Goal: Information Seeking & Learning: Learn about a topic

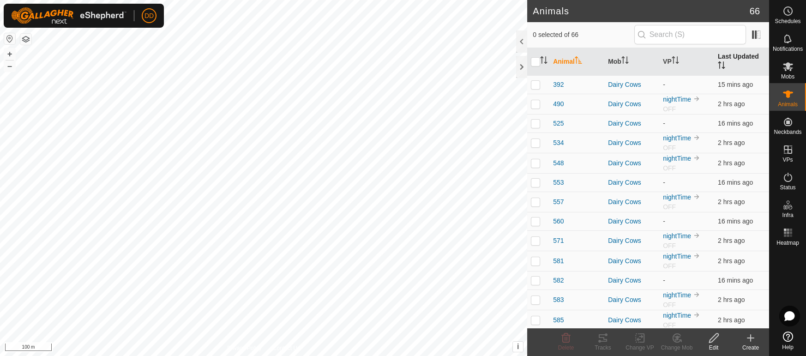
click at [732, 55] on th "Last Updated" at bounding box center [741, 62] width 55 height 28
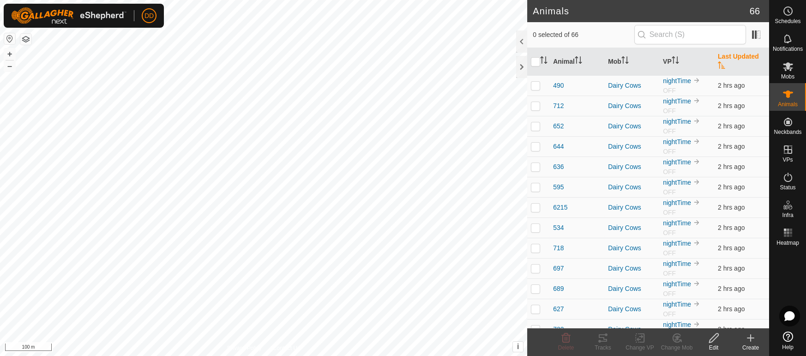
click at [732, 55] on th "Last Updated" at bounding box center [741, 62] width 55 height 28
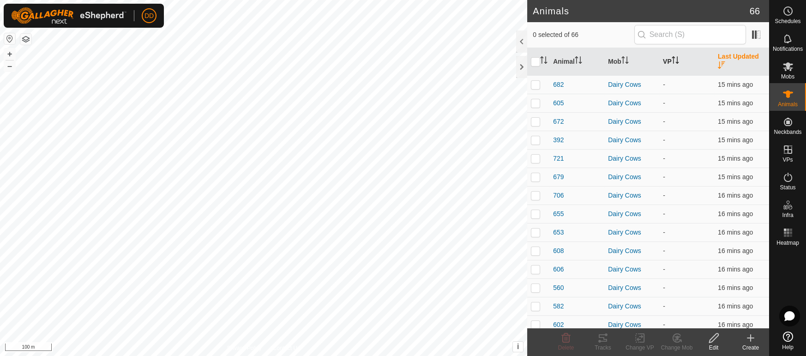
click at [685, 55] on th "VP" at bounding box center [686, 62] width 55 height 28
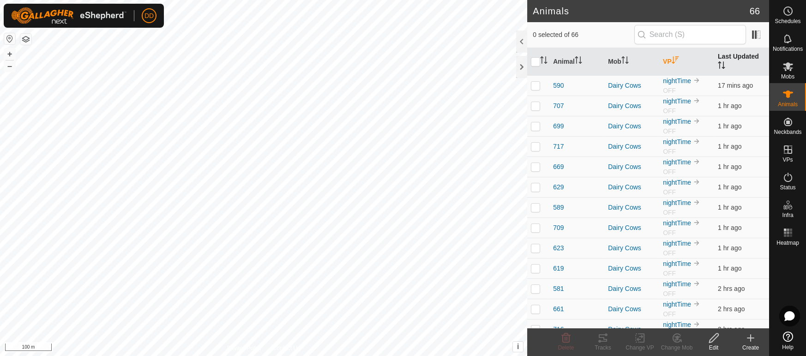
click at [727, 60] on th "Last Updated" at bounding box center [741, 62] width 55 height 28
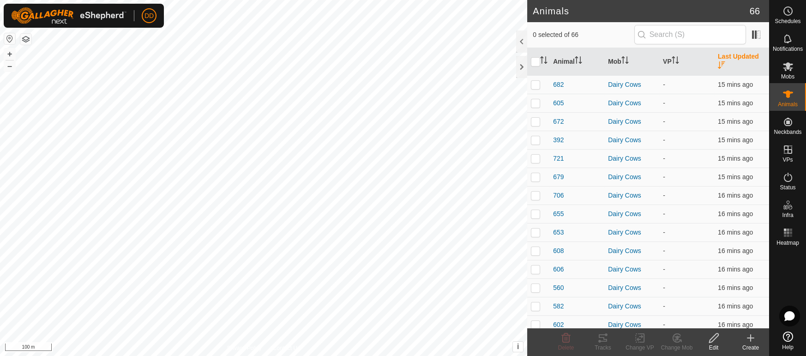
click at [727, 60] on th "Last Updated" at bounding box center [741, 62] width 55 height 28
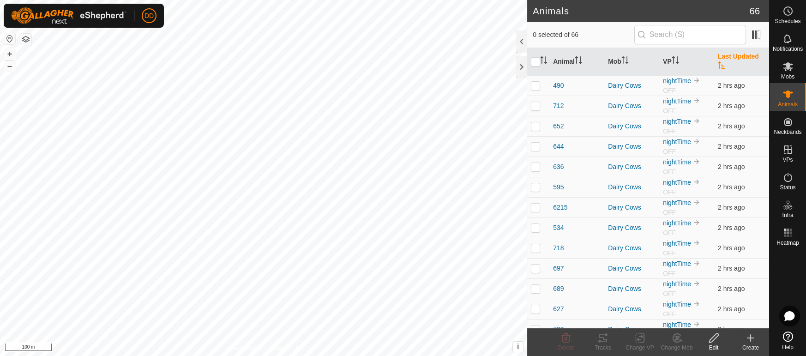
click at [727, 60] on th "Last Updated" at bounding box center [741, 62] width 55 height 28
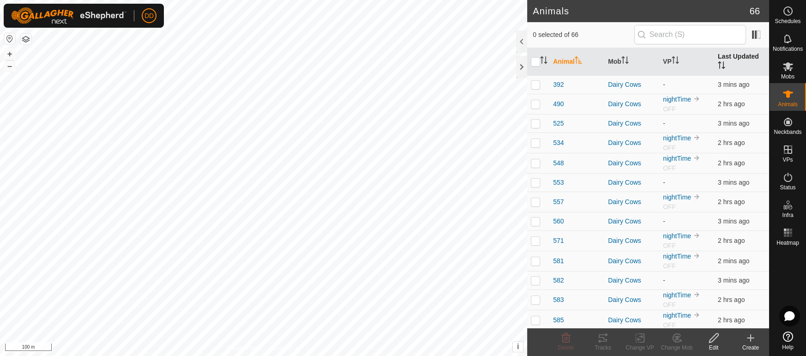
click at [731, 55] on th "Last Updated" at bounding box center [741, 62] width 55 height 28
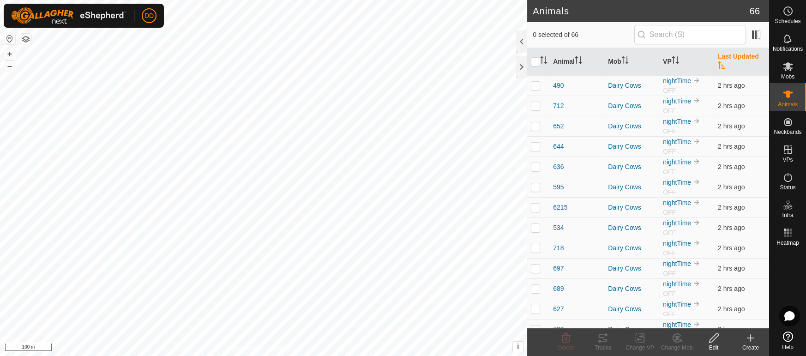
click at [731, 55] on th "Last Updated" at bounding box center [741, 62] width 55 height 28
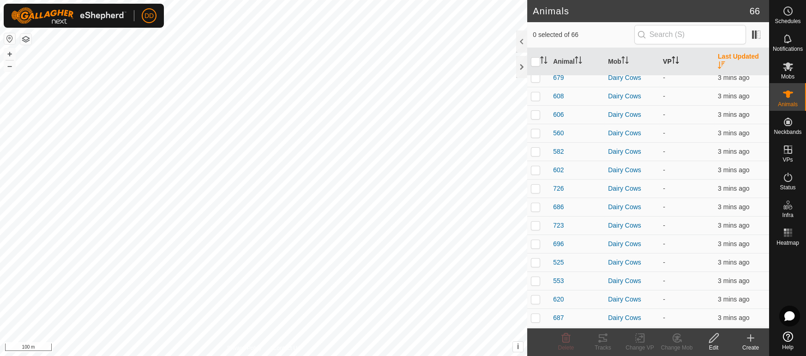
scroll to position [132, 0]
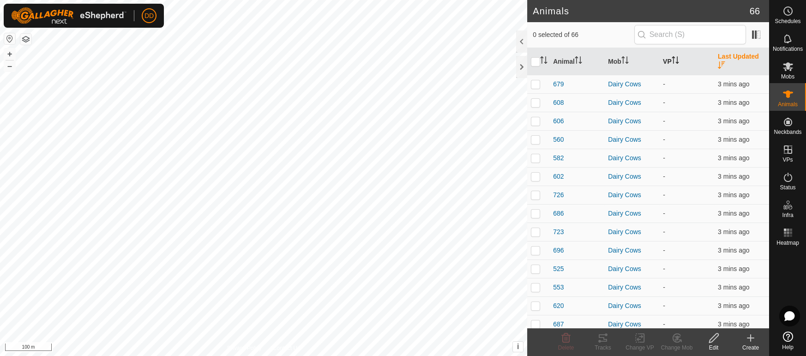
click at [675, 59] on p-sorticon "Activate to sort" at bounding box center [675, 61] width 7 height 7
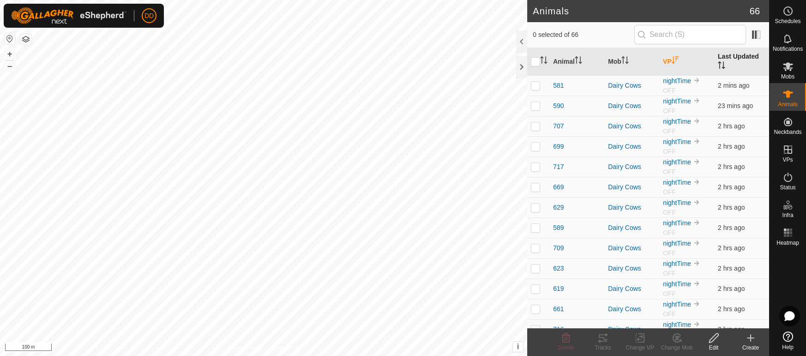
click at [744, 54] on th "Last Updated" at bounding box center [741, 62] width 55 height 28
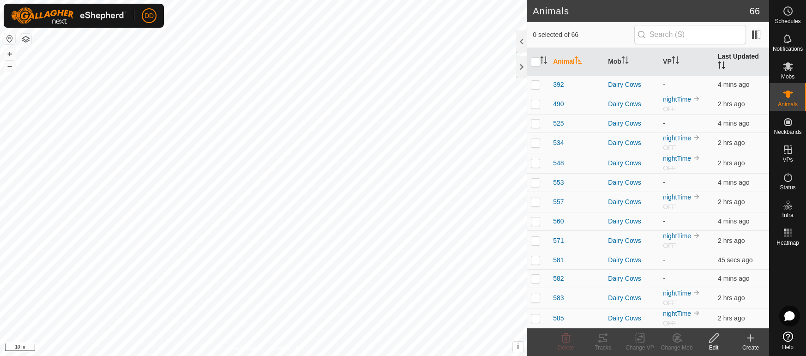
click at [737, 58] on th "Last Updated" at bounding box center [741, 62] width 55 height 28
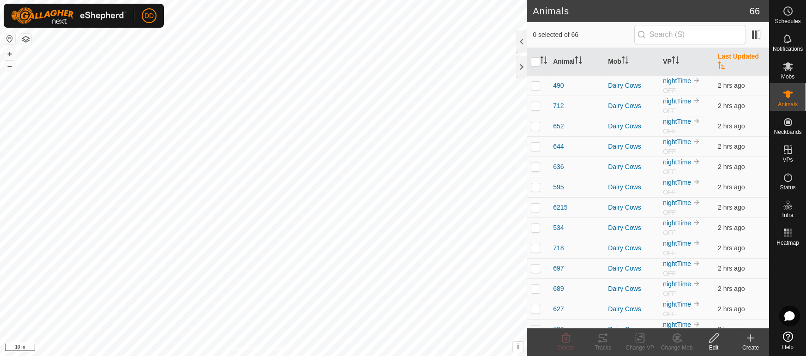
click at [737, 58] on th "Last Updated" at bounding box center [741, 62] width 55 height 28
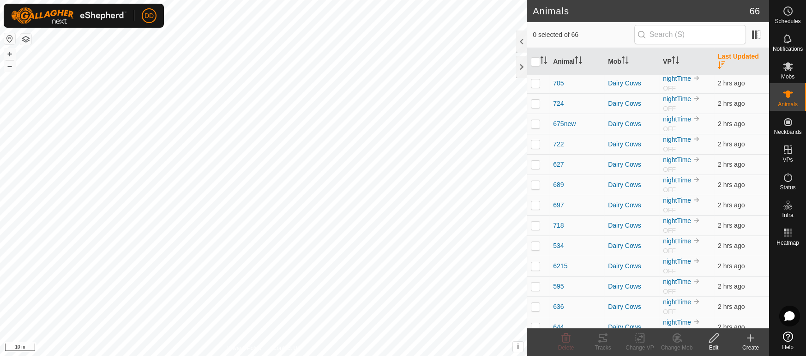
scroll to position [1040, 0]
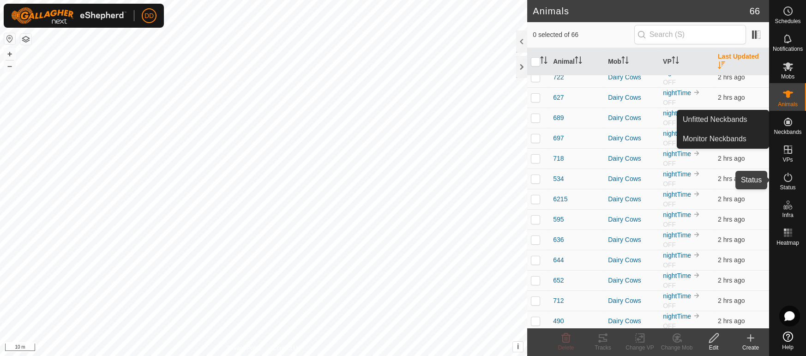
click at [787, 182] on icon at bounding box center [787, 177] width 11 height 11
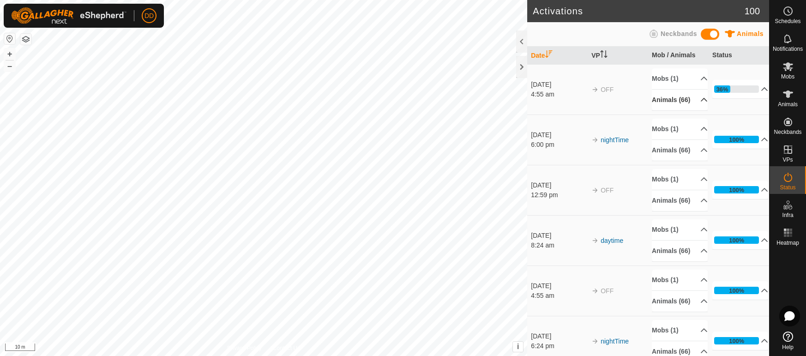
click at [677, 100] on p-accordion-header "Animals (66)" at bounding box center [680, 100] width 56 height 21
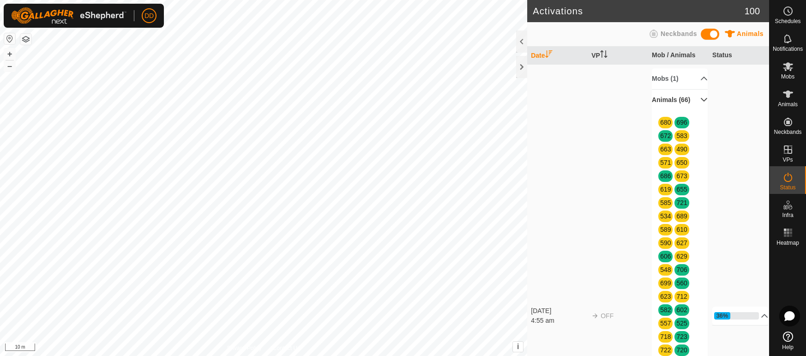
click at [677, 100] on p-accordion-header "Animals (66)" at bounding box center [680, 100] width 56 height 21
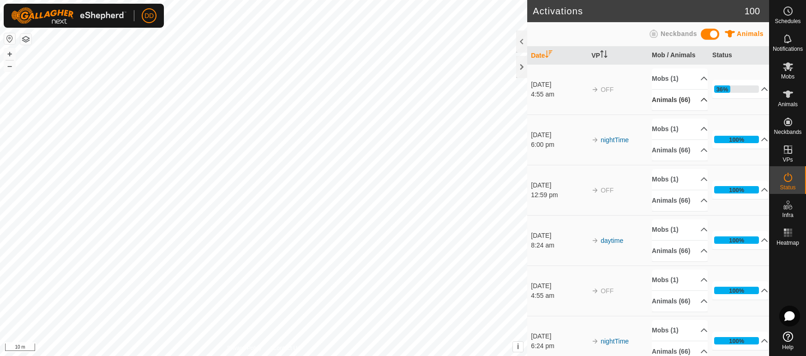
click at [699, 99] on p-accordion-header "Animals (66)" at bounding box center [680, 100] width 56 height 21
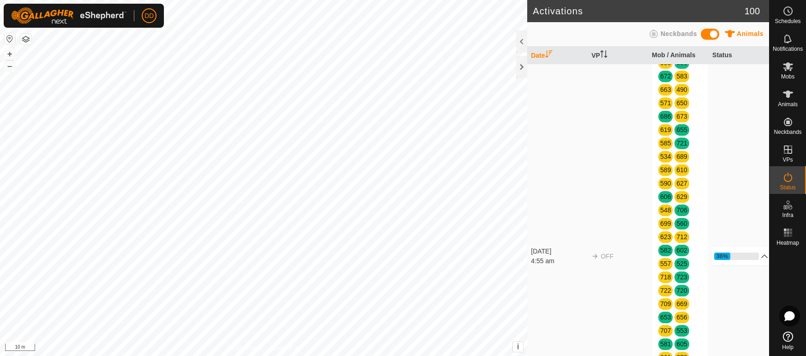
scroll to position [25, 0]
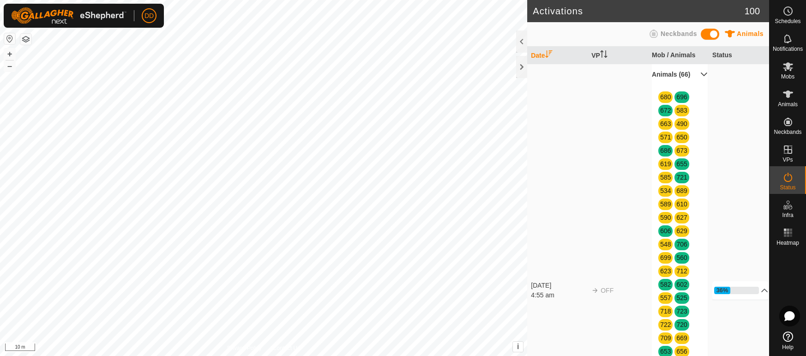
click at [692, 74] on p-accordion-header "Animals (66)" at bounding box center [680, 74] width 56 height 21
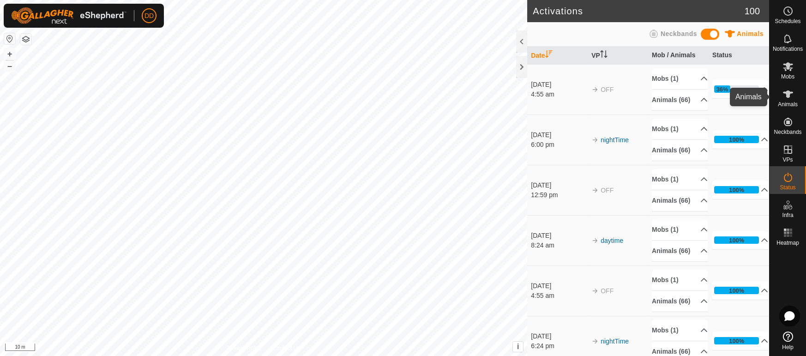
click at [787, 97] on icon at bounding box center [788, 93] width 10 height 7
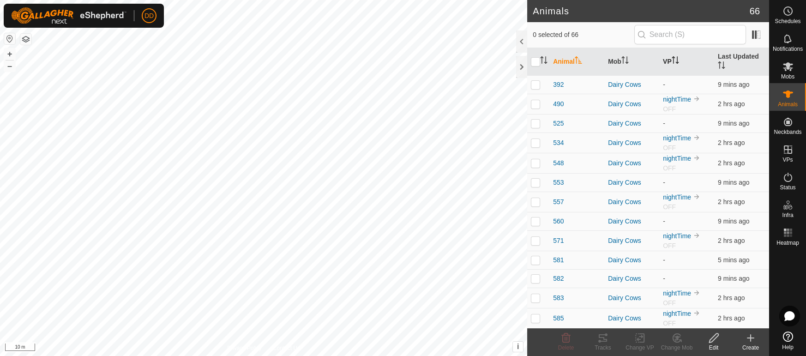
click at [677, 62] on th "VP" at bounding box center [686, 62] width 55 height 28
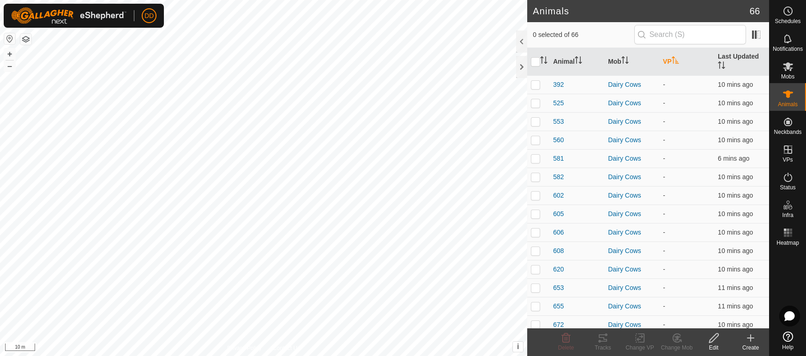
click at [676, 56] on icon "Activate to sort" at bounding box center [675, 59] width 7 height 7
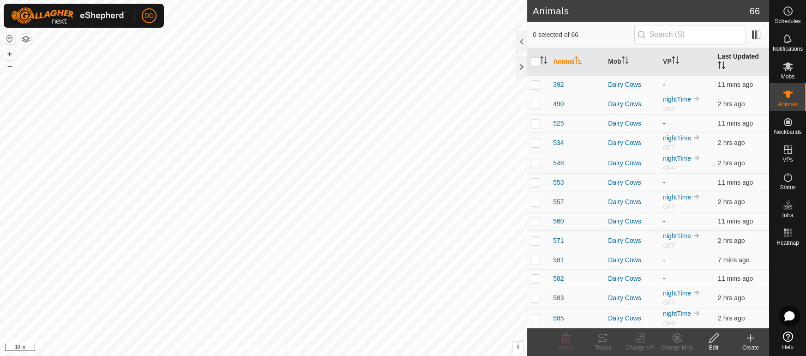
click at [743, 55] on th "Last Updated" at bounding box center [741, 62] width 55 height 28
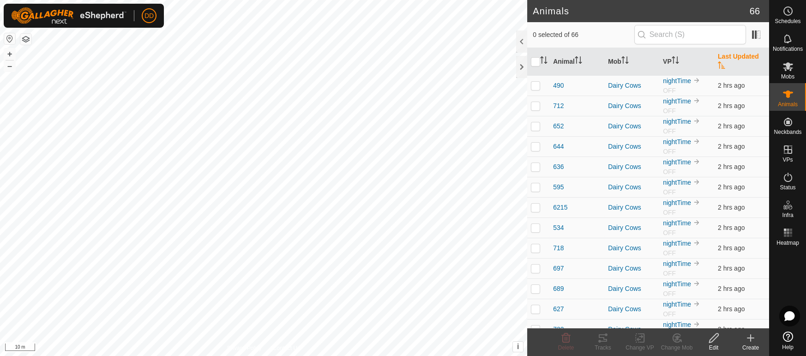
click at [743, 55] on th "Last Updated" at bounding box center [741, 62] width 55 height 28
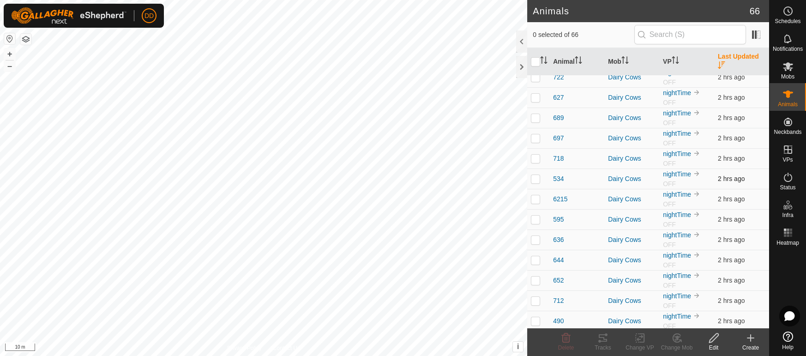
scroll to position [1035, 0]
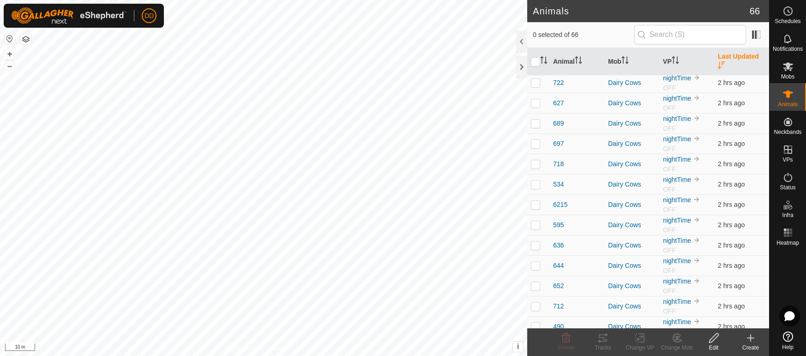
click at [738, 60] on th "Last Updated" at bounding box center [741, 62] width 55 height 28
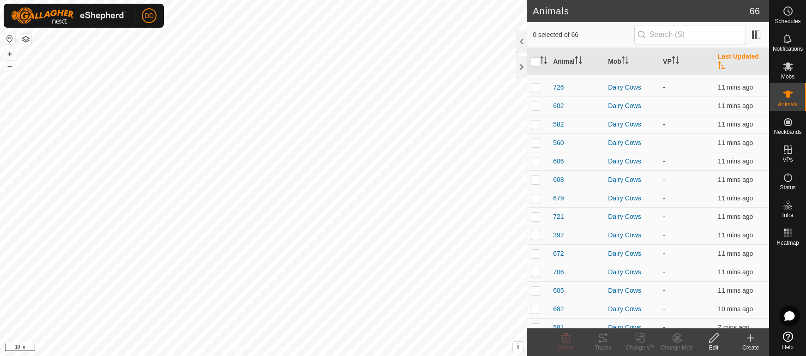
scroll to position [0, 0]
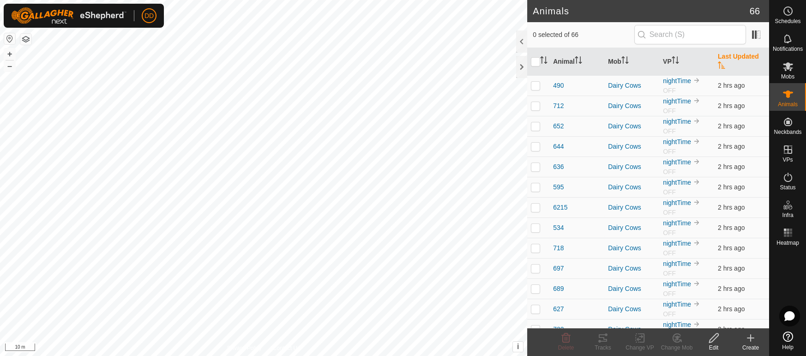
click at [738, 59] on th "Last Updated" at bounding box center [741, 62] width 55 height 28
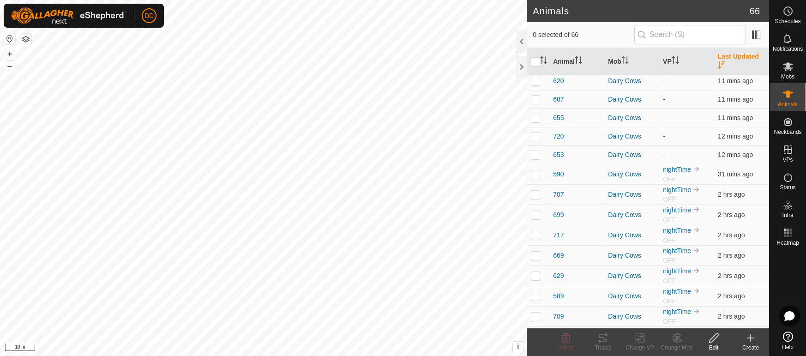
scroll to position [366, 0]
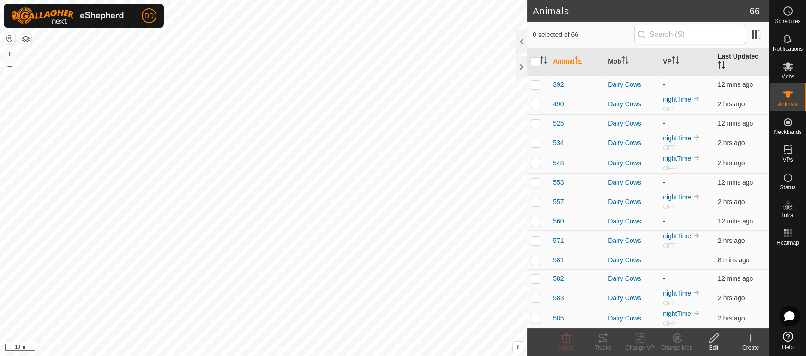
click at [723, 65] on th "Last Updated" at bounding box center [741, 62] width 55 height 28
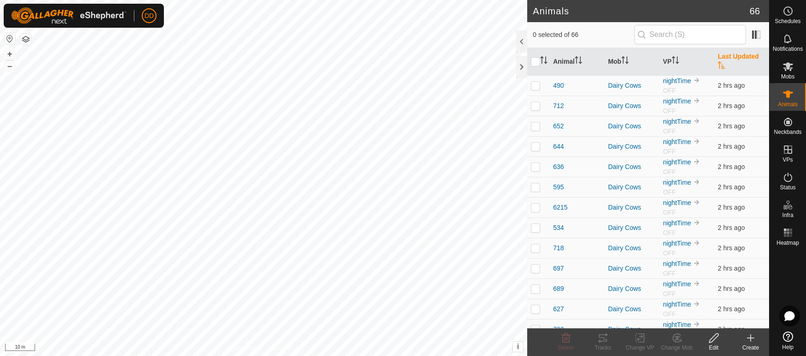
click at [725, 60] on th "Last Updated" at bounding box center [741, 62] width 55 height 28
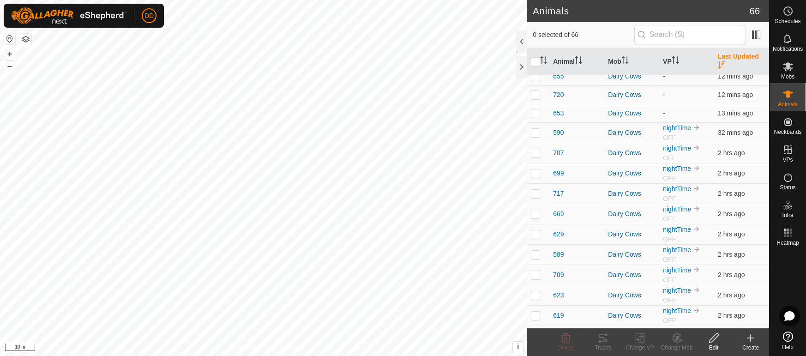
scroll to position [377, 0]
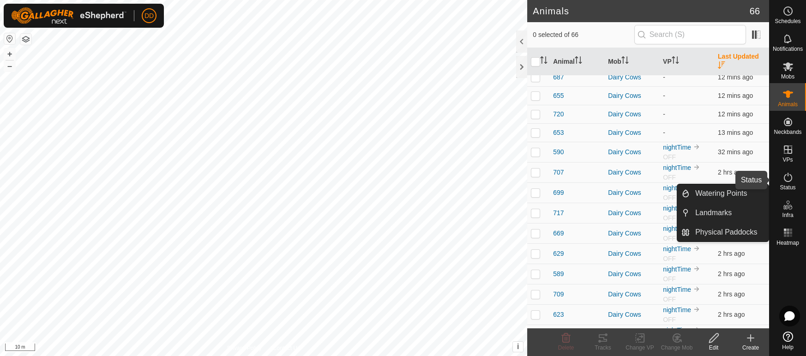
click at [788, 186] on span "Status" at bounding box center [788, 188] width 16 height 6
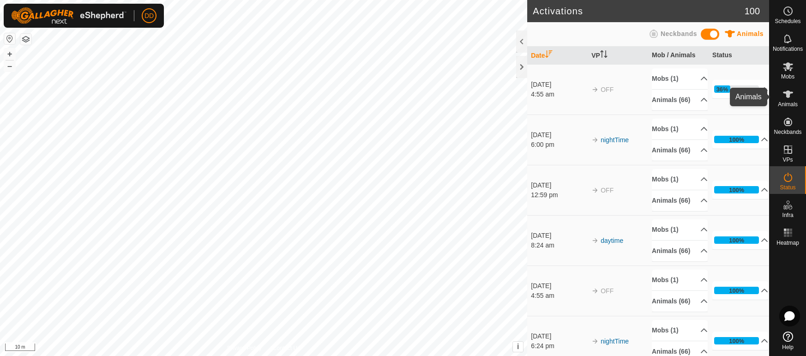
click at [790, 97] on icon at bounding box center [787, 94] width 11 height 11
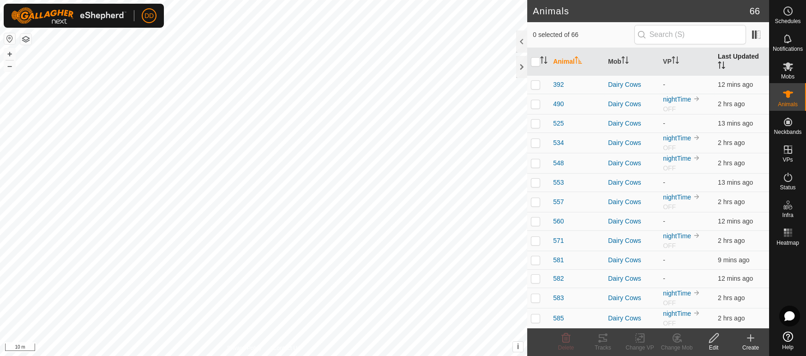
click at [750, 59] on th "Last Updated" at bounding box center [741, 62] width 55 height 28
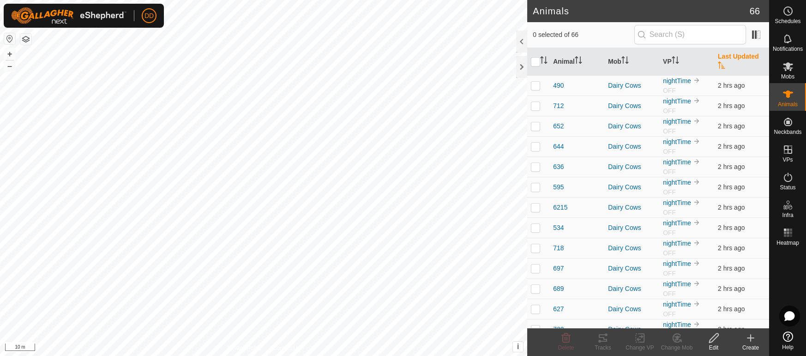
click at [750, 59] on th "Last Updated" at bounding box center [741, 62] width 55 height 28
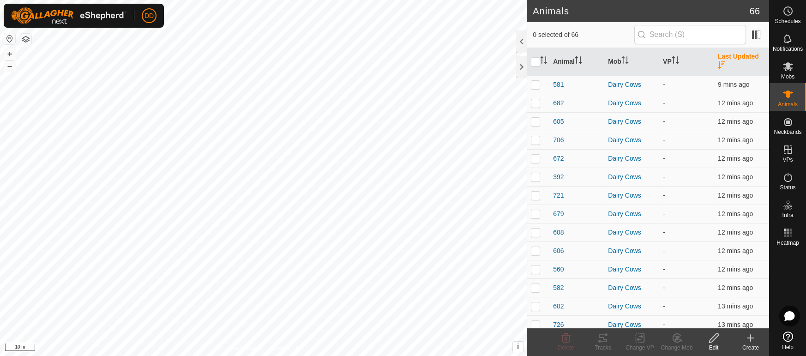
click at [750, 59] on th "Last Updated" at bounding box center [741, 62] width 55 height 28
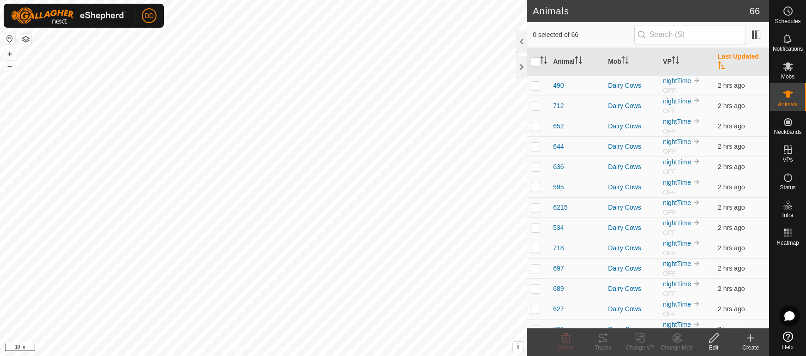
click at [725, 63] on p-sorticon "Activate to sort" at bounding box center [721, 66] width 7 height 7
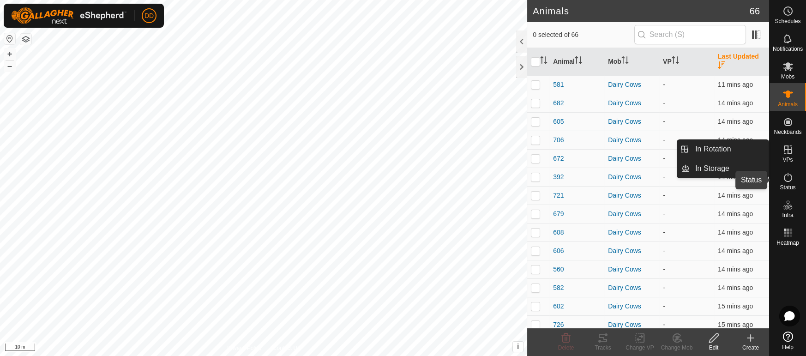
click at [782, 178] on icon at bounding box center [787, 177] width 11 height 11
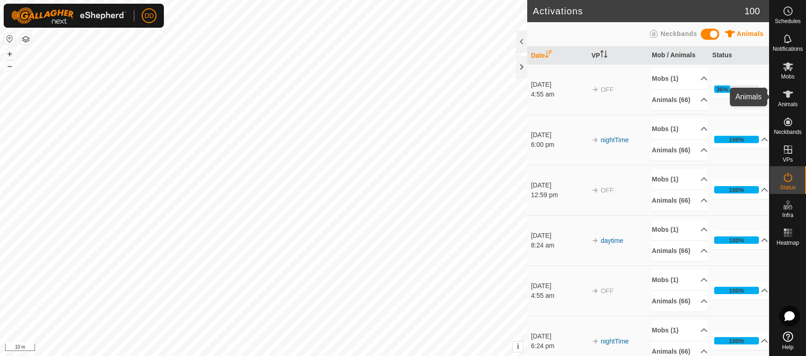
click at [787, 97] on icon at bounding box center [787, 94] width 11 height 11
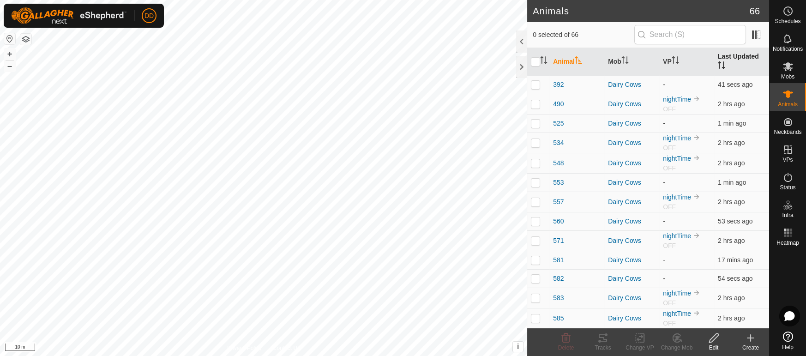
click at [740, 57] on th "Last Updated" at bounding box center [741, 62] width 55 height 28
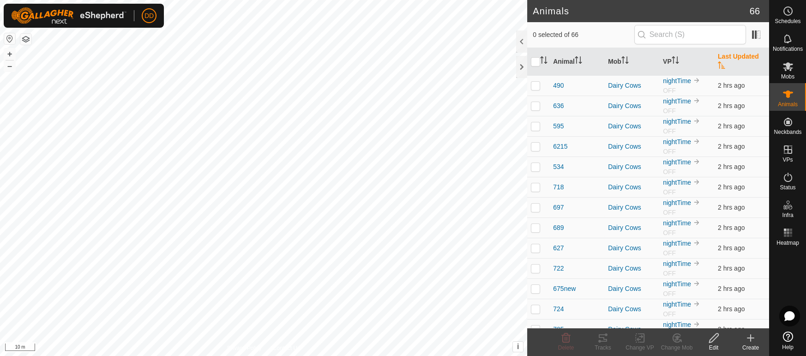
click at [740, 57] on th "Last Updated" at bounding box center [741, 62] width 55 height 28
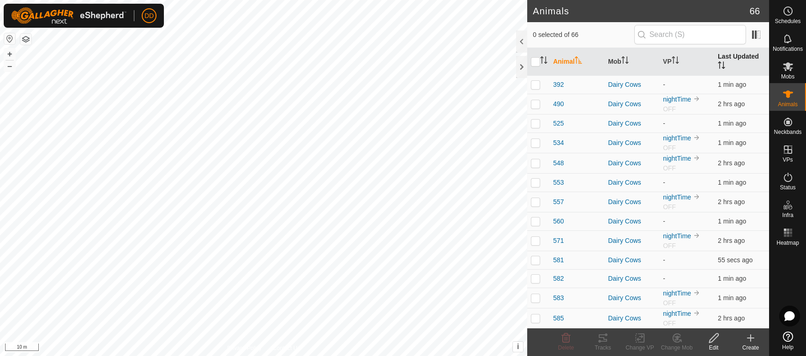
click at [727, 58] on th "Last Updated" at bounding box center [741, 62] width 55 height 28
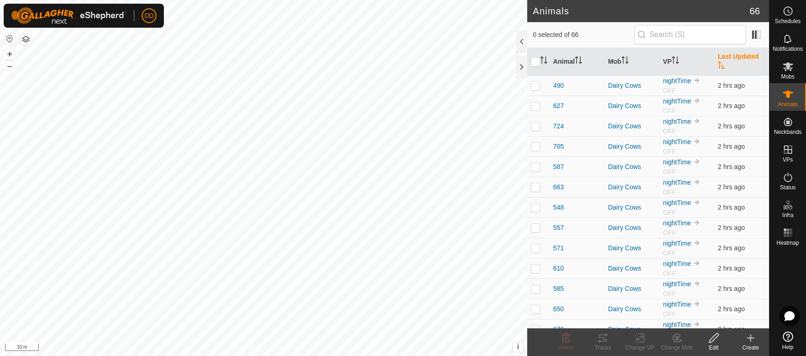
click at [727, 58] on th "Last Updated" at bounding box center [741, 62] width 55 height 28
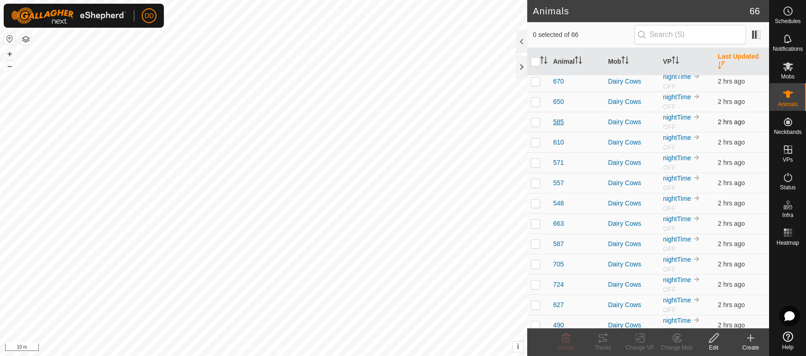
scroll to position [1030, 0]
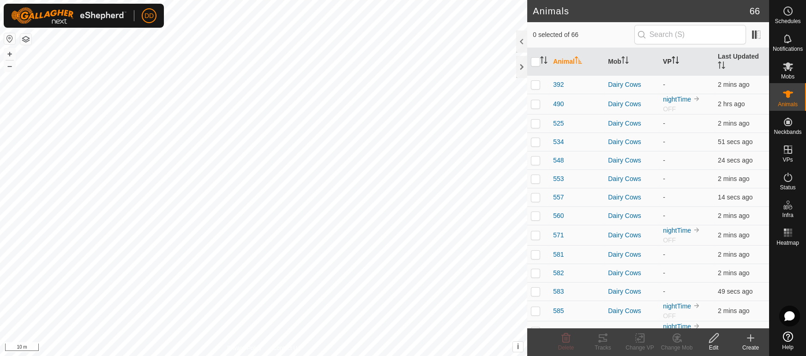
click at [684, 54] on th "VP" at bounding box center [686, 62] width 55 height 28
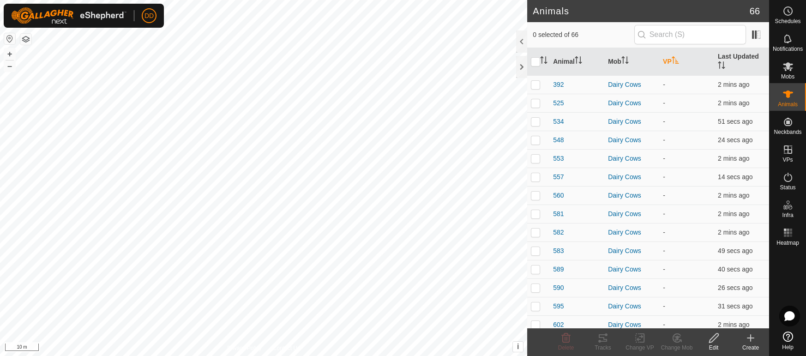
click at [684, 54] on th "VP" at bounding box center [686, 62] width 55 height 28
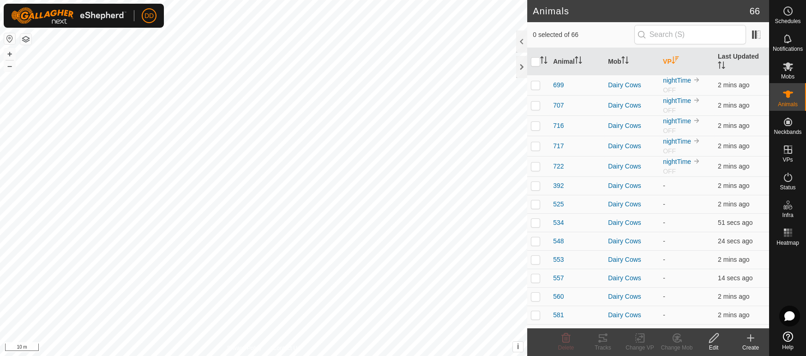
scroll to position [224, 0]
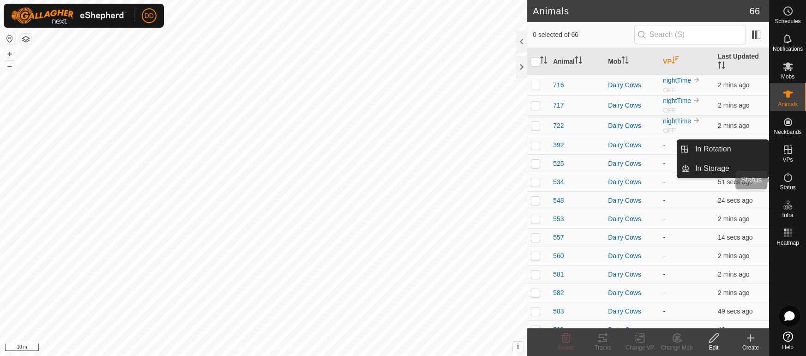
click at [783, 178] on icon at bounding box center [787, 177] width 11 height 11
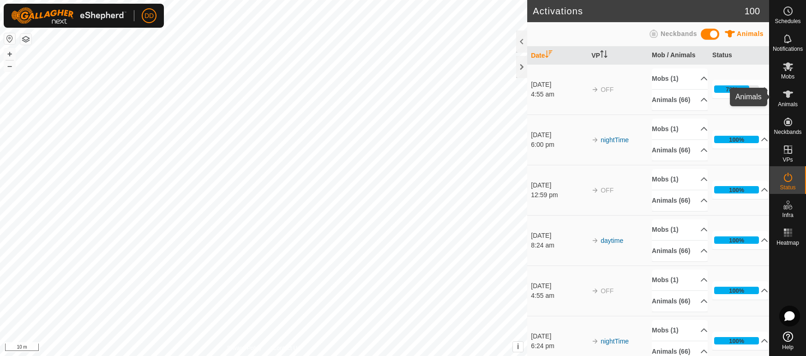
click at [788, 98] on icon at bounding box center [787, 94] width 11 height 11
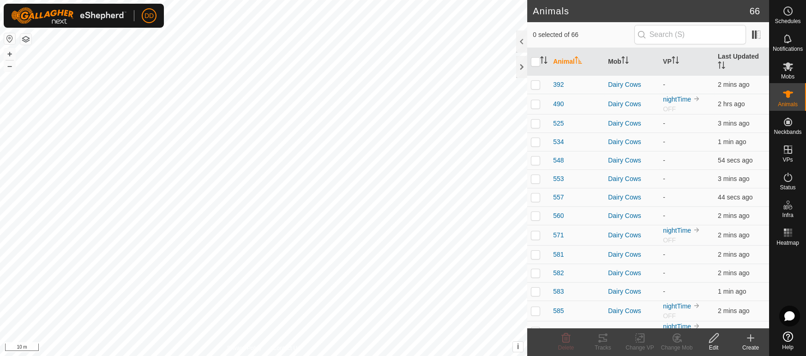
click at [730, 58] on th "Last Updated" at bounding box center [741, 62] width 55 height 28
click at [674, 56] on icon "Activate to sort" at bounding box center [673, 59] width 1 height 7
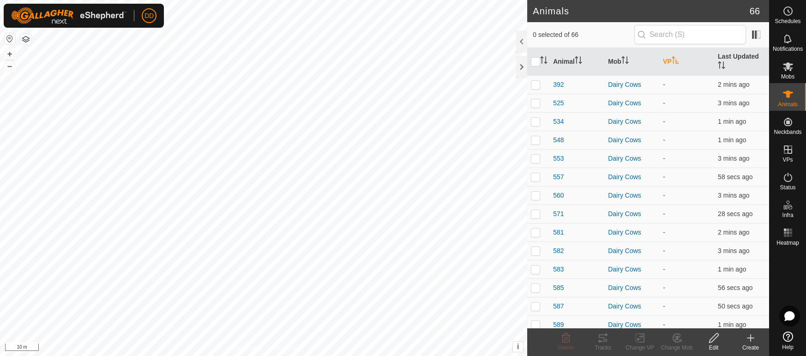
click at [675, 56] on icon "Activate to sort" at bounding box center [675, 59] width 7 height 7
click at [670, 54] on th "VP" at bounding box center [686, 62] width 55 height 28
click at [667, 53] on th "VP" at bounding box center [686, 62] width 55 height 28
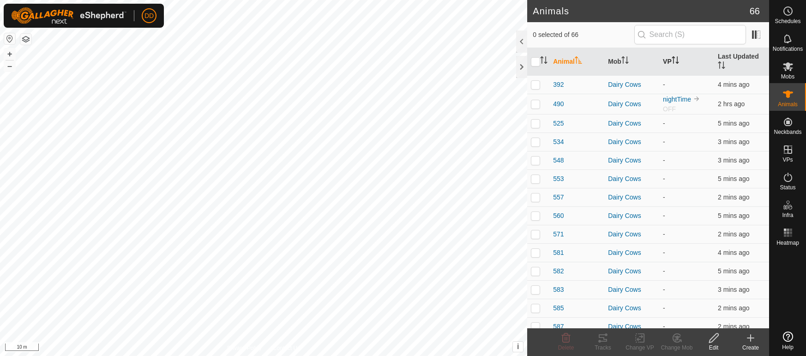
click at [672, 59] on th "VP" at bounding box center [686, 62] width 55 height 28
